Goal: Transaction & Acquisition: Purchase product/service

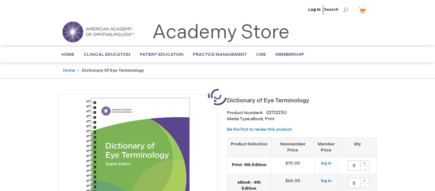
type input "0"
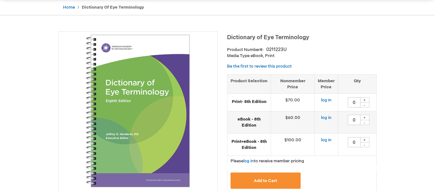
scroll to position [63, 0]
click at [366, 99] on div "+" at bounding box center [365, 99] width 10 height 5
type input "1"
click at [272, 179] on span "Add to Cart" at bounding box center [265, 180] width 23 height 5
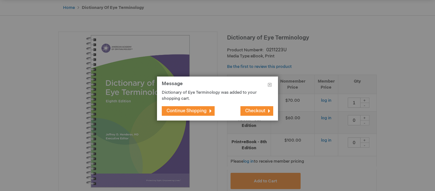
click at [254, 110] on span "Checkout" at bounding box center [255, 110] width 20 height 5
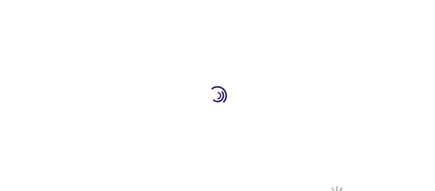
select select "US"
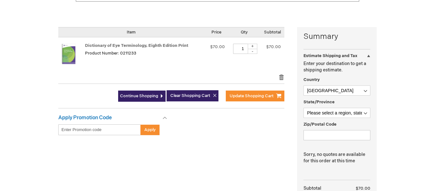
scroll to position [133, 0]
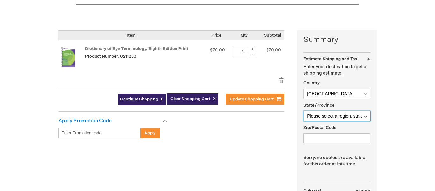
click at [335, 115] on select "Please select a region, state or province. [US_STATE] [US_STATE] [US_STATE] [US…" at bounding box center [337, 116] width 67 height 10
select select "32"
click at [304, 111] on select "Please select a region, state or province. [US_STATE] [US_STATE] [US_STATE] [US…" at bounding box center [337, 116] width 67 height 10
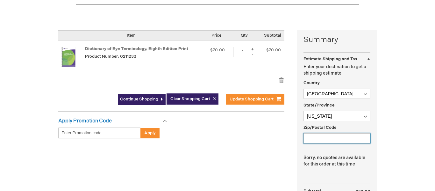
click at [327, 135] on input "Zip/Postal Code" at bounding box center [337, 138] width 67 height 10
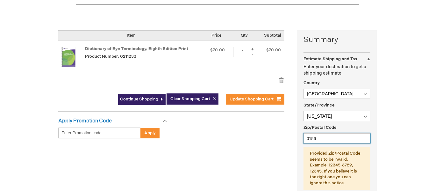
type input "01566"
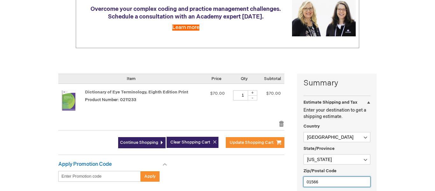
scroll to position [0, 0]
